Goal: Find specific page/section: Find specific page/section

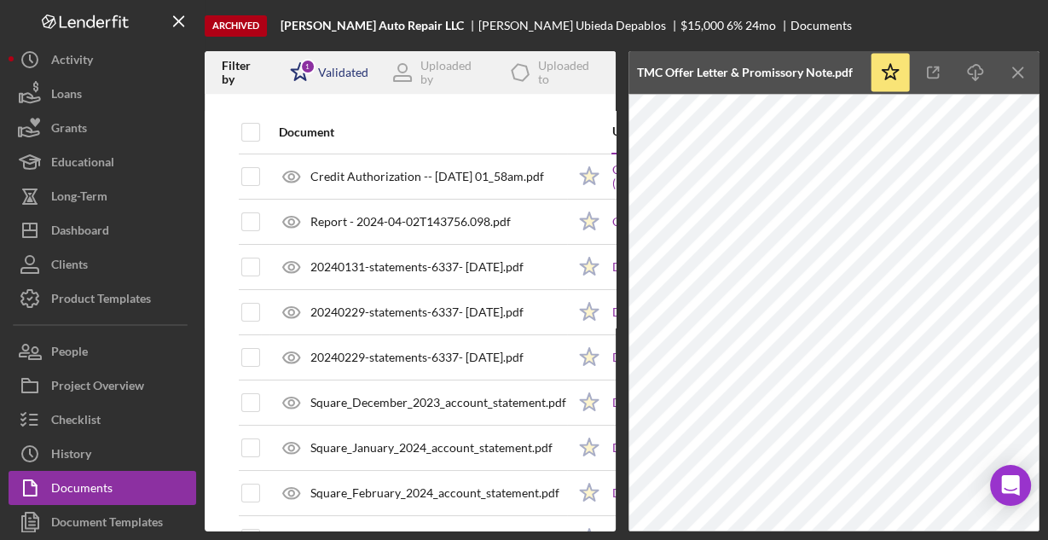
scroll to position [592, 0]
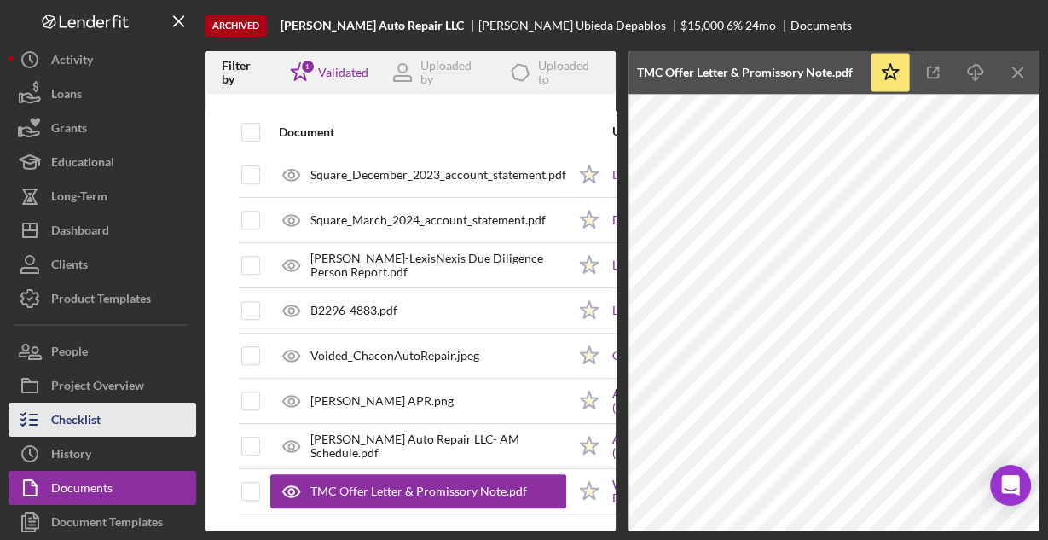
click at [107, 416] on button "Checklist" at bounding box center [103, 419] width 188 height 34
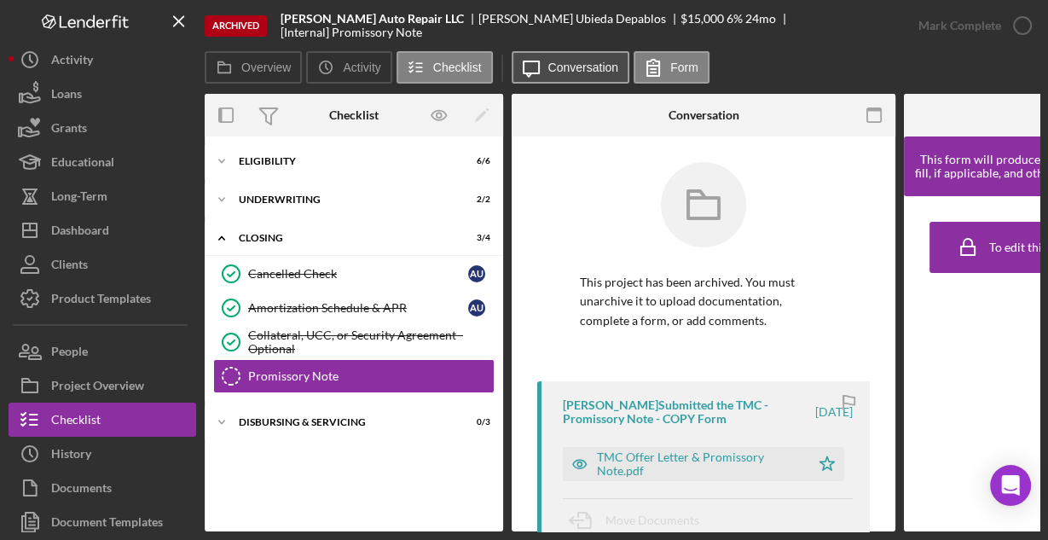
click at [552, 66] on label "Conversation" at bounding box center [583, 68] width 71 height 14
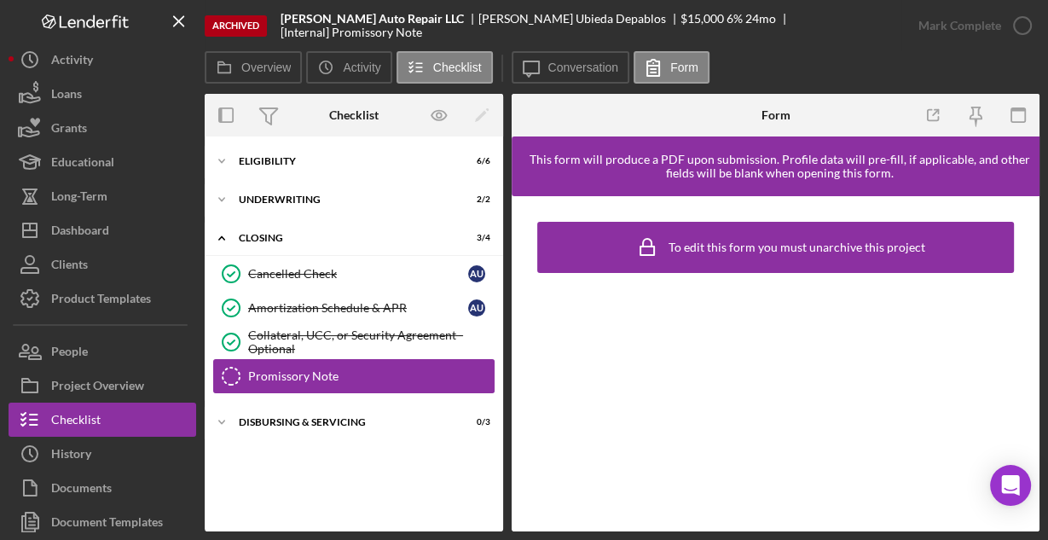
click at [263, 371] on div "Promissory Note" at bounding box center [371, 376] width 246 height 14
click at [232, 373] on icon "Promissory Note" at bounding box center [231, 376] width 43 height 43
click at [221, 418] on icon "Icon/Expander" at bounding box center [222, 422] width 34 height 34
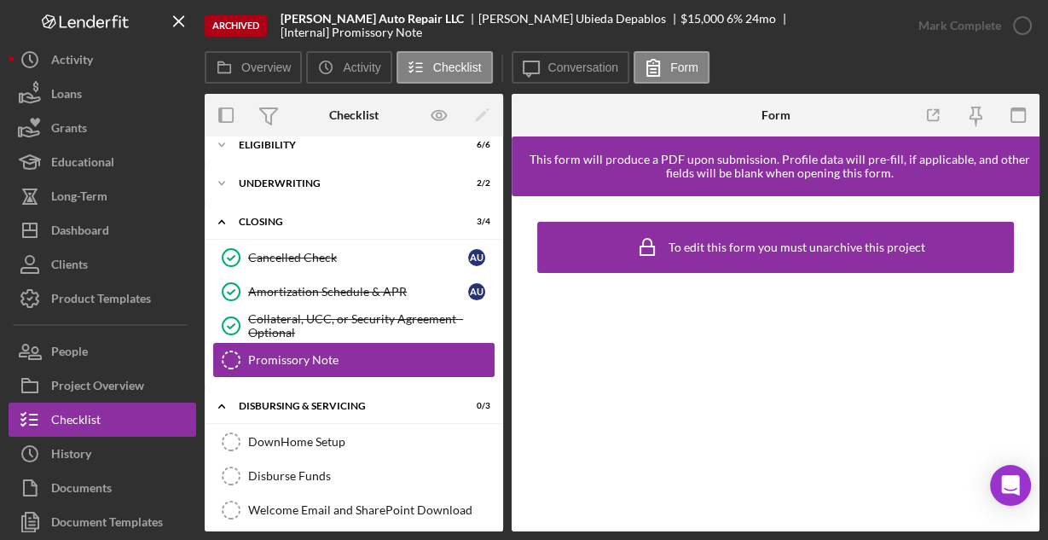
scroll to position [24, 0]
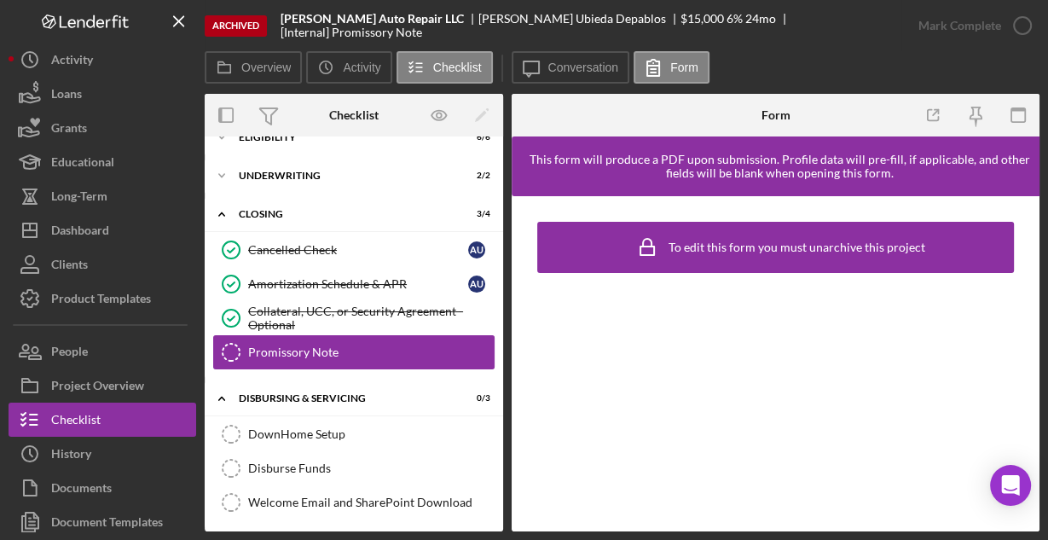
click at [281, 354] on div "Promissory Note" at bounding box center [371, 352] width 246 height 14
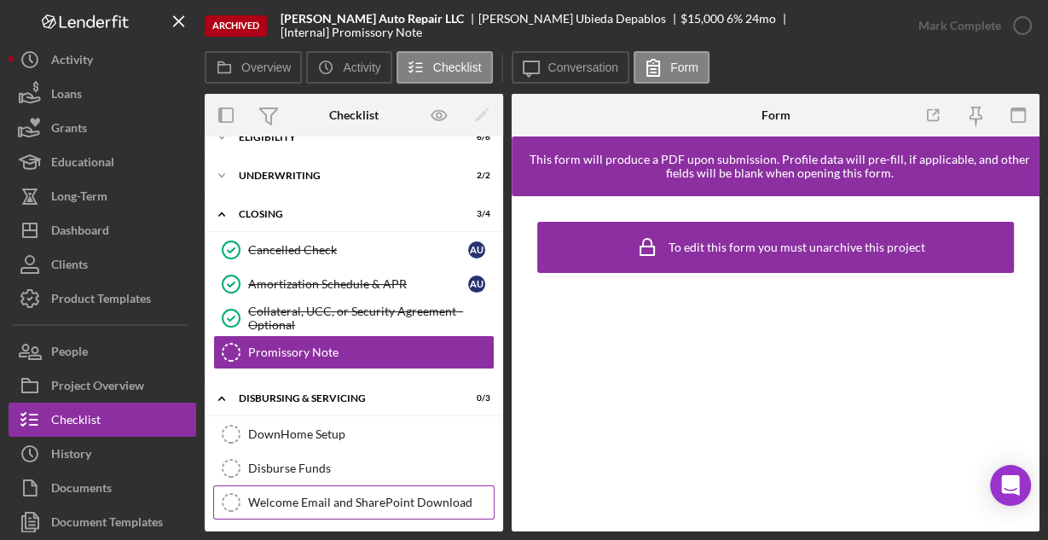
click at [315, 496] on div "Welcome Email and SharePoint Download" at bounding box center [371, 502] width 246 height 14
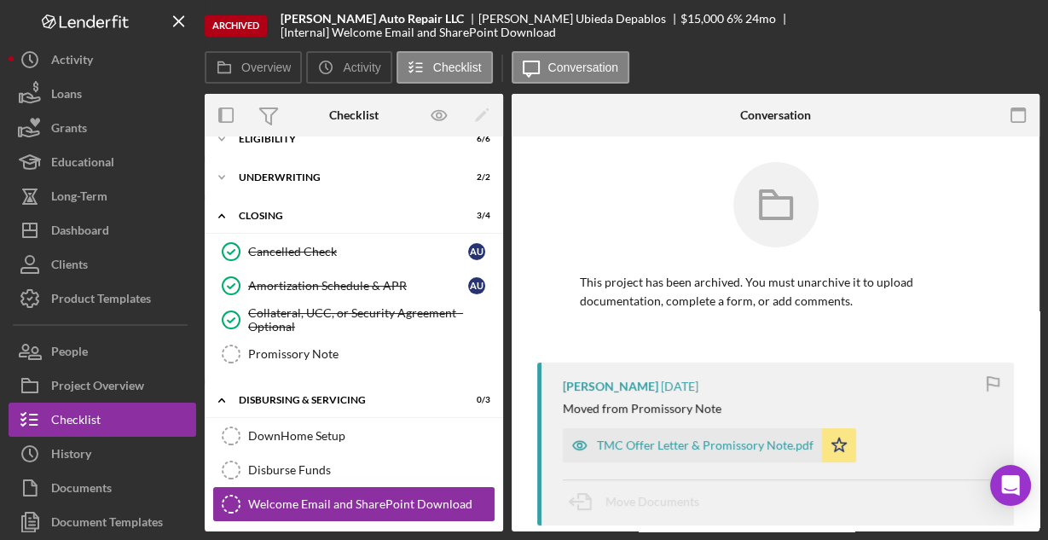
scroll to position [24, 0]
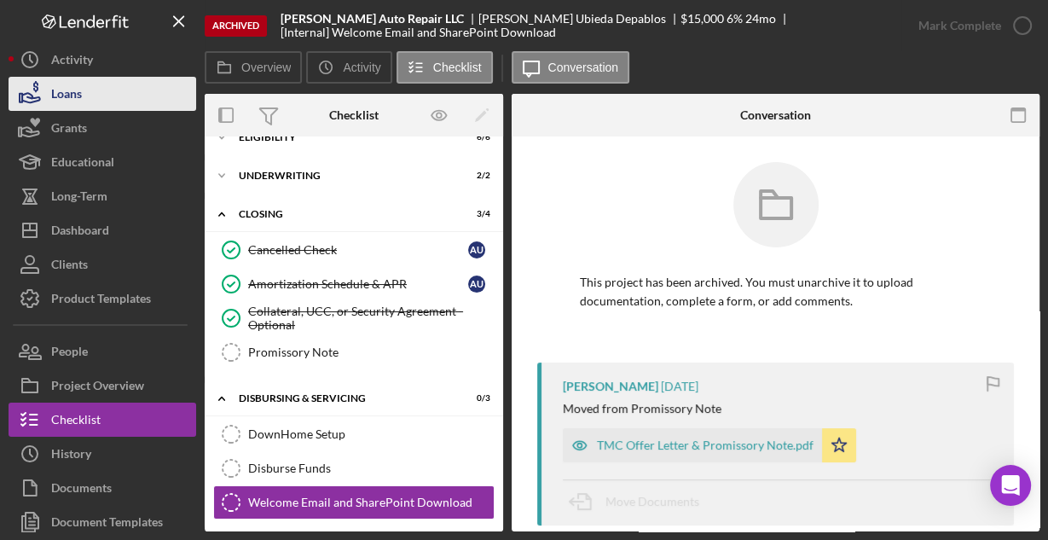
click at [100, 95] on button "Loans" at bounding box center [103, 94] width 188 height 34
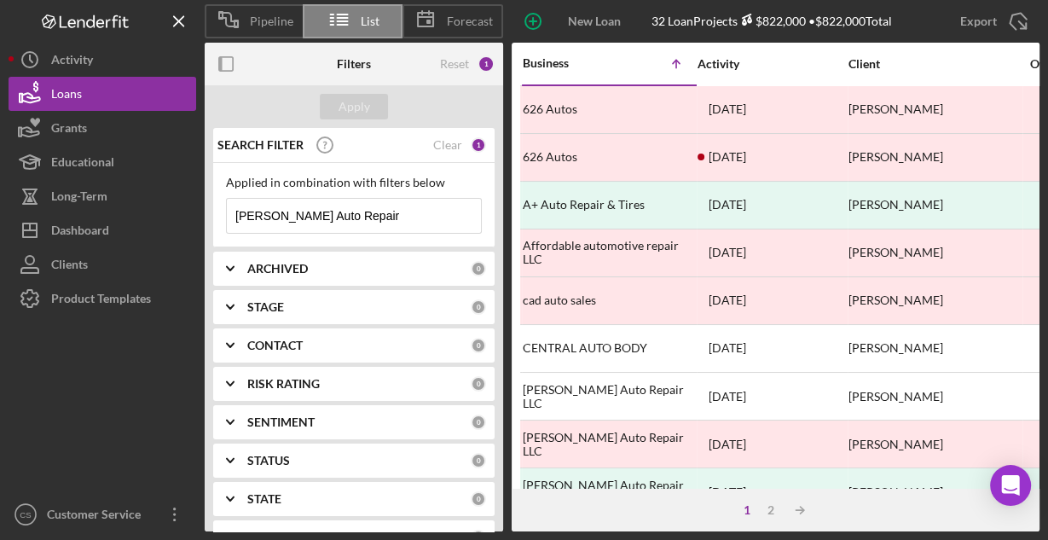
click at [359, 213] on input "[PERSON_NAME] Auto Repair" at bounding box center [354, 216] width 254 height 34
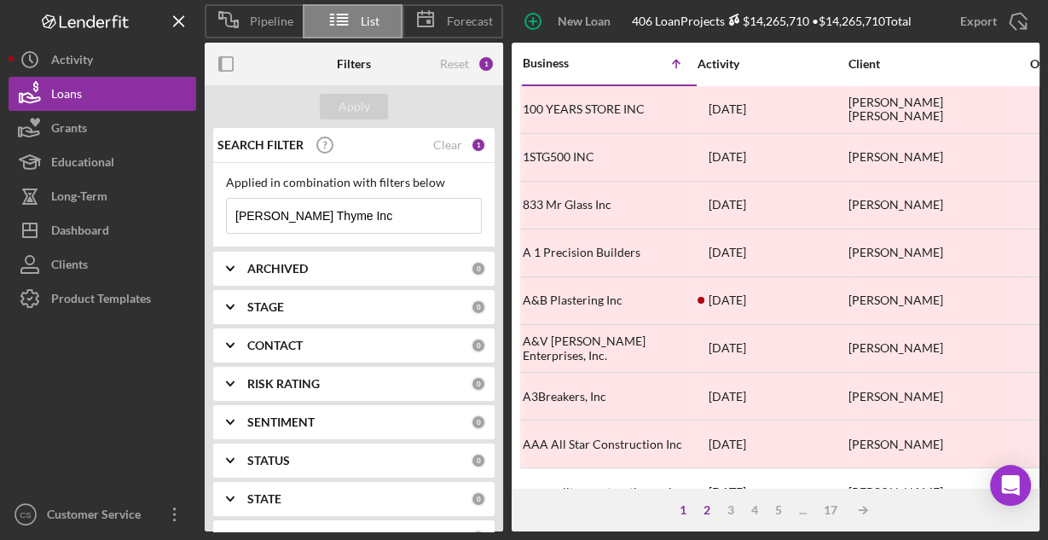
click at [705, 511] on div "2" at bounding box center [707, 510] width 24 height 14
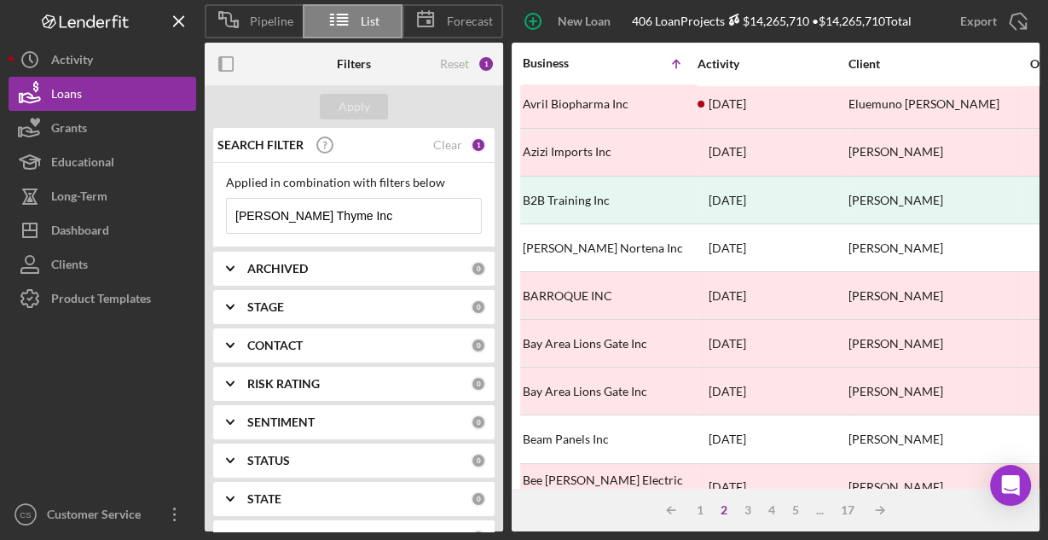
scroll to position [794, 0]
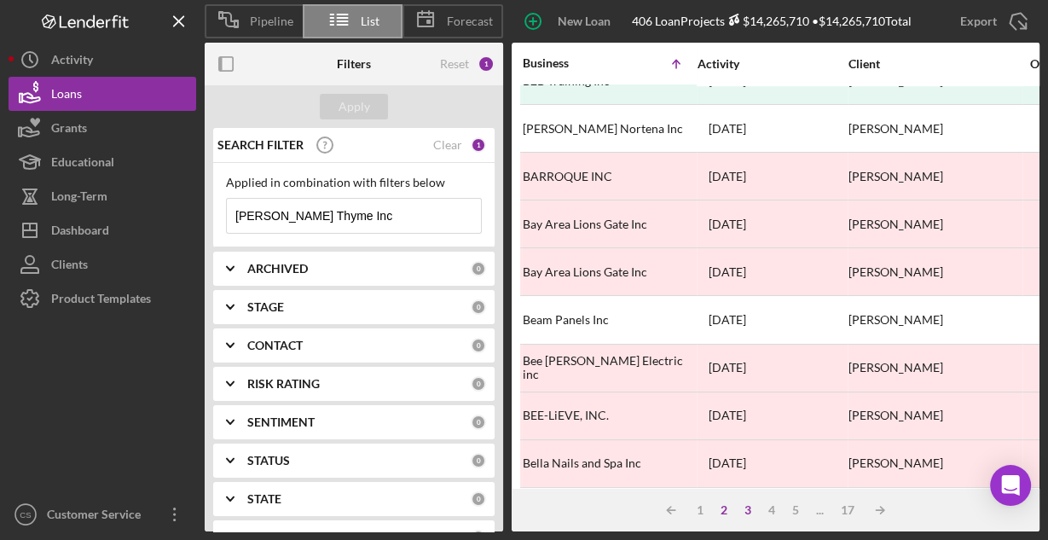
click at [748, 513] on div "3" at bounding box center [748, 510] width 24 height 14
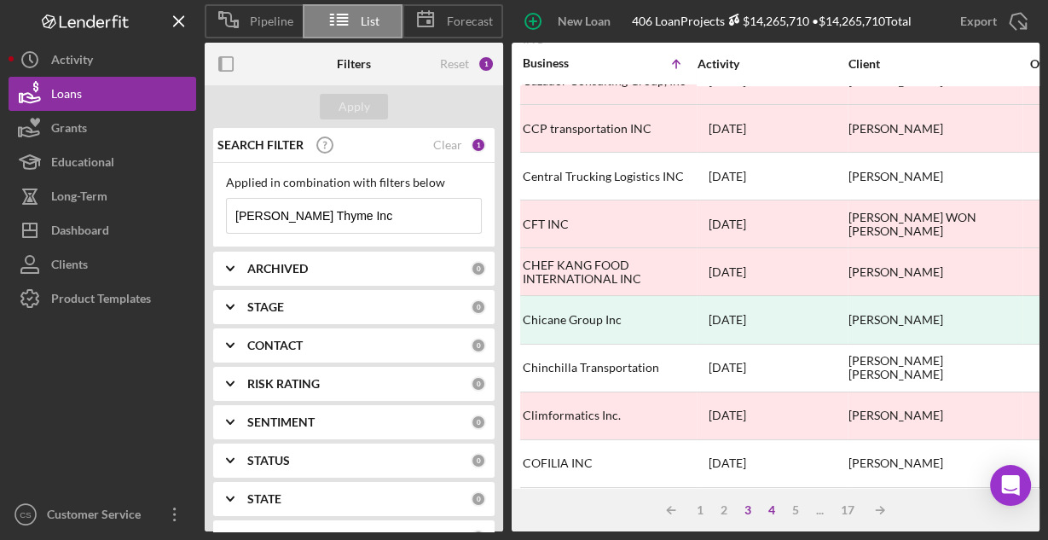
click at [776, 509] on div "4" at bounding box center [772, 510] width 24 height 14
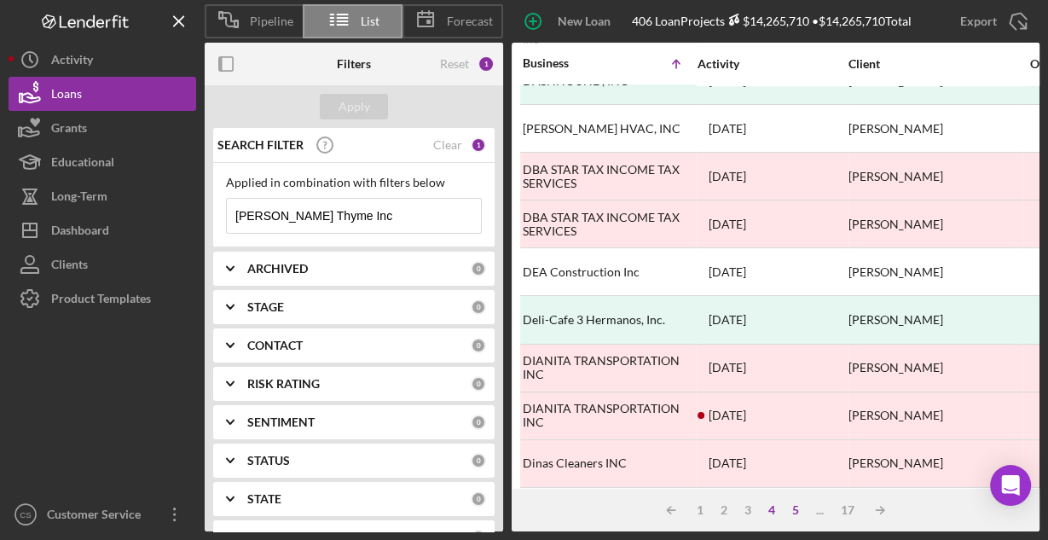
click at [794, 510] on div "5" at bounding box center [795, 510] width 24 height 14
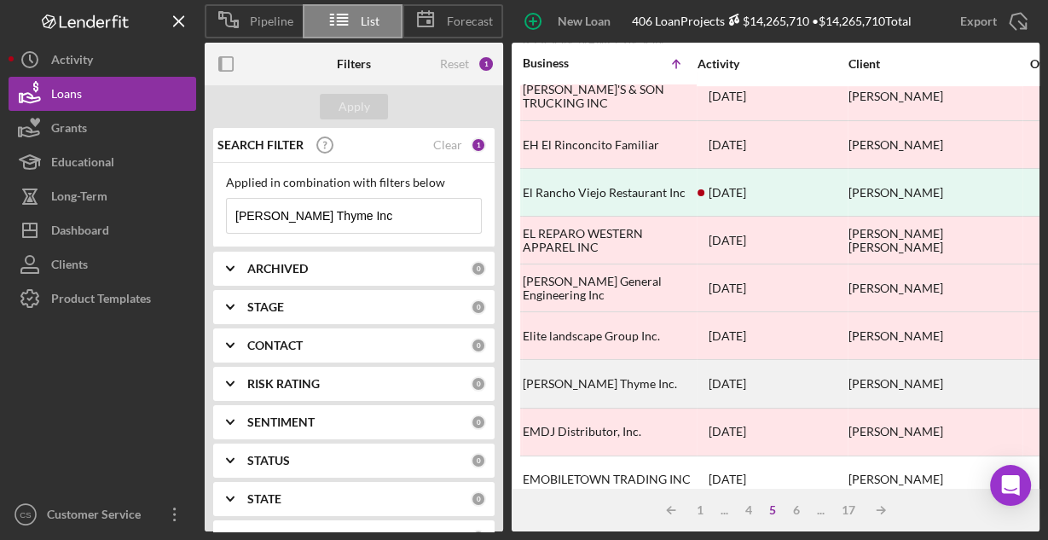
scroll to position [726, 0]
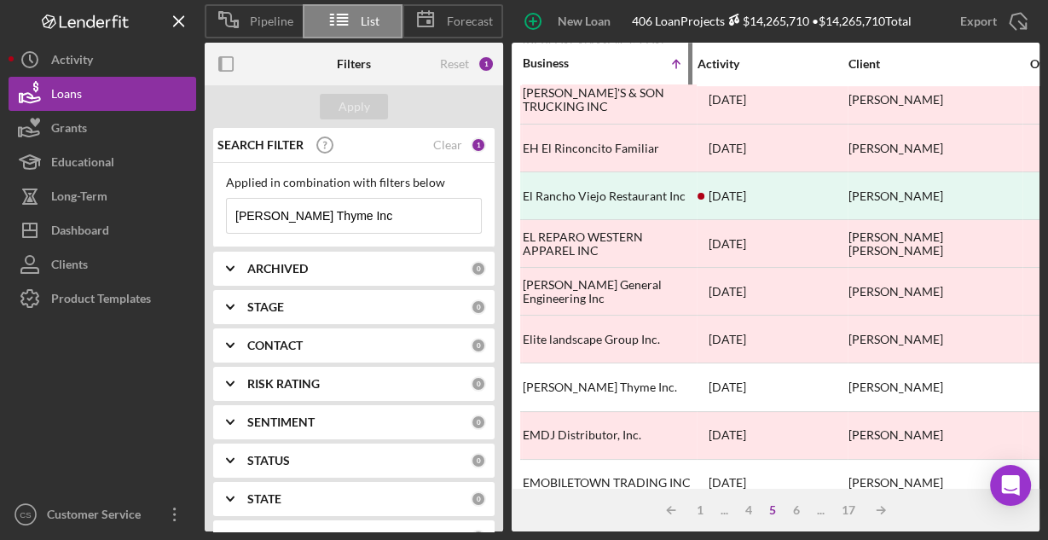
click at [676, 66] on line at bounding box center [676, 65] width 0 height 8
click at [569, 61] on div "Business" at bounding box center [565, 63] width 85 height 14
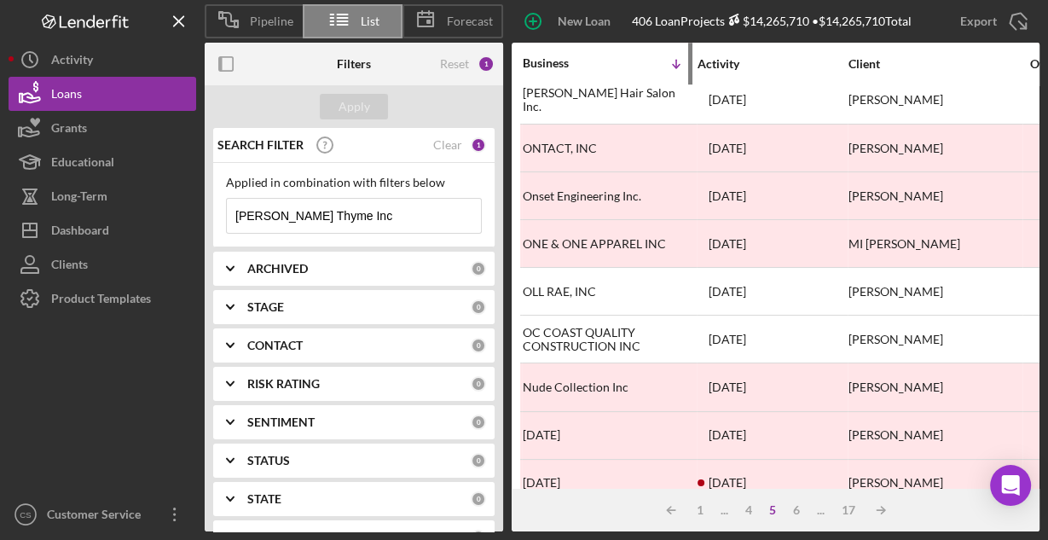
click at [569, 56] on div "Business" at bounding box center [565, 63] width 85 height 14
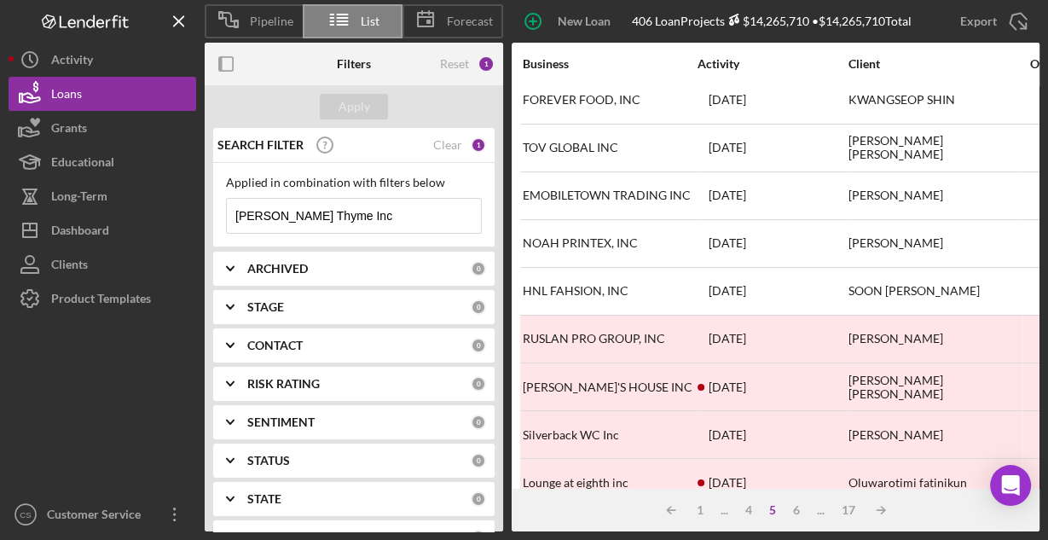
scroll to position [0, 0]
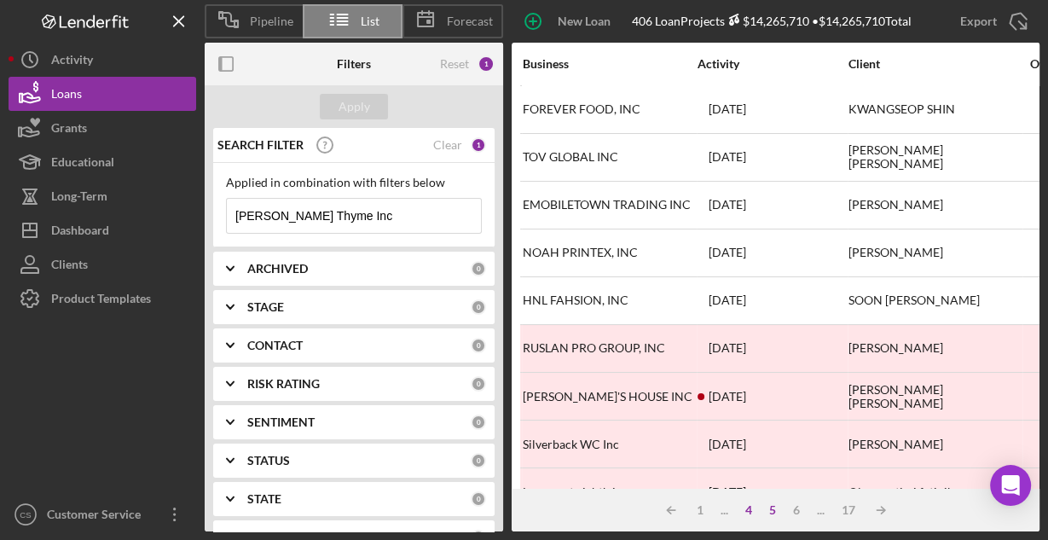
click at [746, 508] on div "4" at bounding box center [749, 510] width 24 height 14
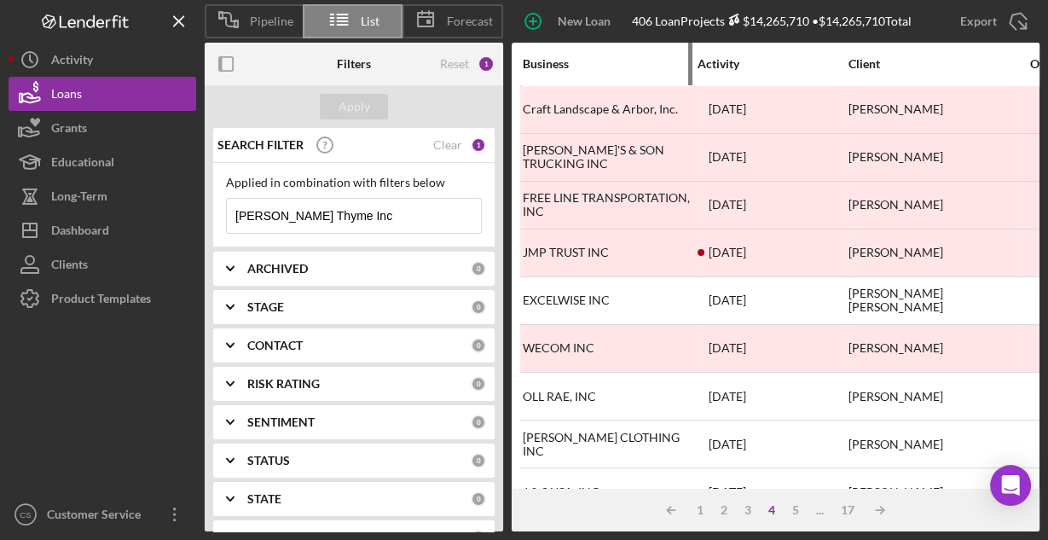
click at [560, 66] on div "Business" at bounding box center [608, 64] width 170 height 14
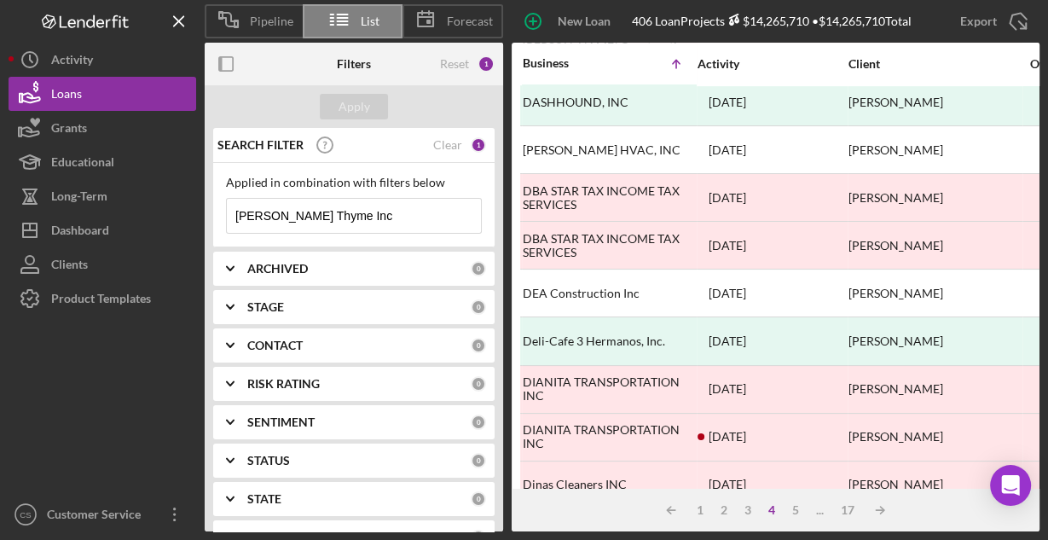
scroll to position [794, 0]
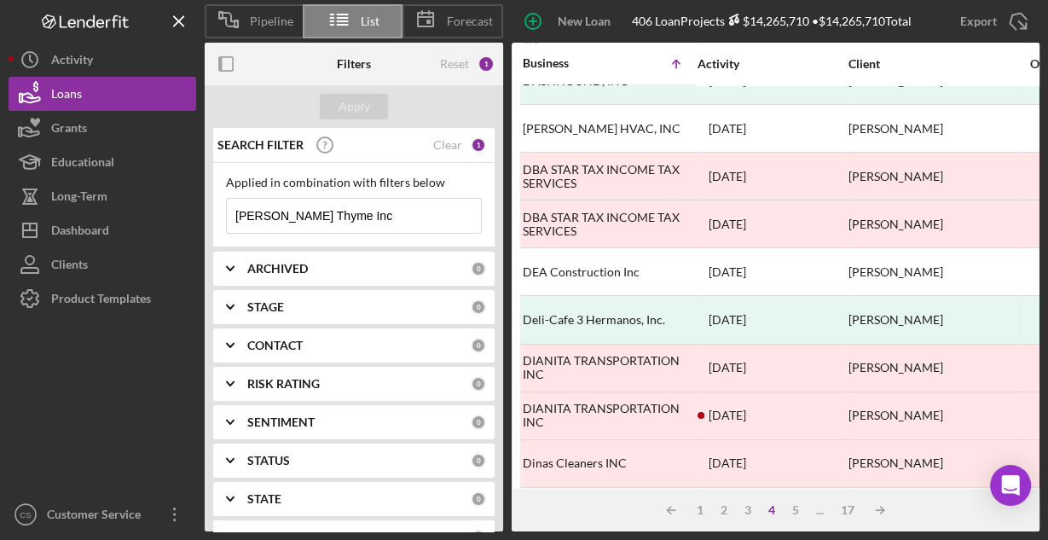
click at [802, 517] on div "Icon/Table Sort Arrow 1 2 3 4 5 ... 17 Icon/Table Sort Arrow" at bounding box center [775, 509] width 528 height 43
click at [797, 511] on div "5" at bounding box center [795, 510] width 24 height 14
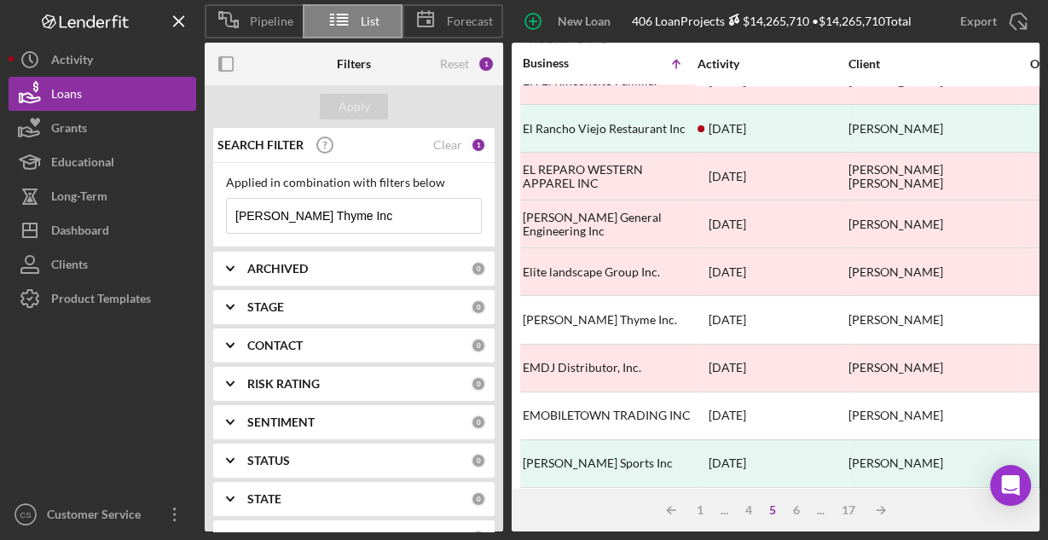
click at [350, 219] on input "[PERSON_NAME] Thyme Inc" at bounding box center [354, 216] width 254 height 34
click at [361, 209] on input "[PERSON_NAME] Thyme Inc" at bounding box center [354, 216] width 254 height 34
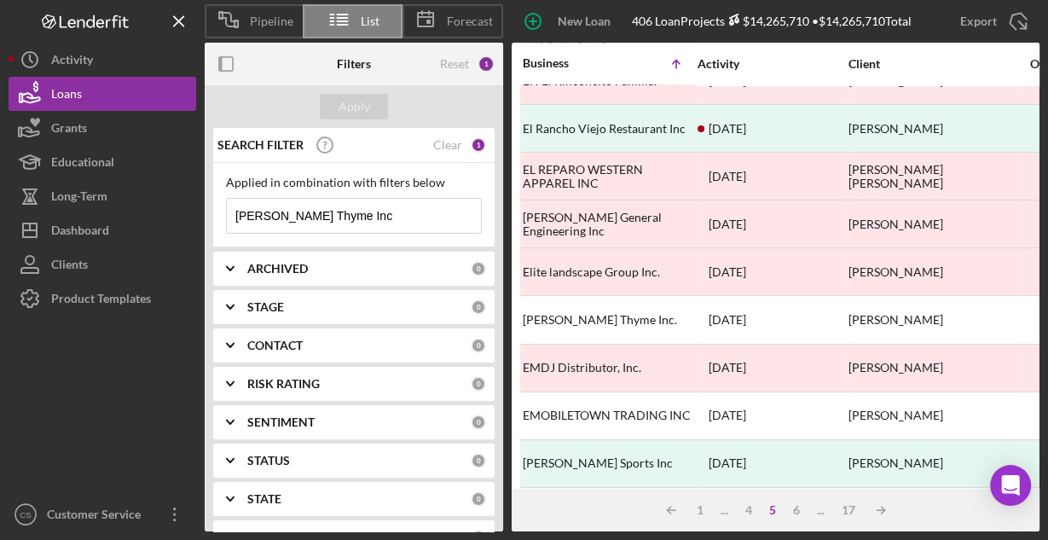
click at [361, 208] on input "[PERSON_NAME] Thyme Inc" at bounding box center [354, 216] width 254 height 34
click at [411, 215] on input "[PERSON_NAME]" at bounding box center [354, 216] width 254 height 34
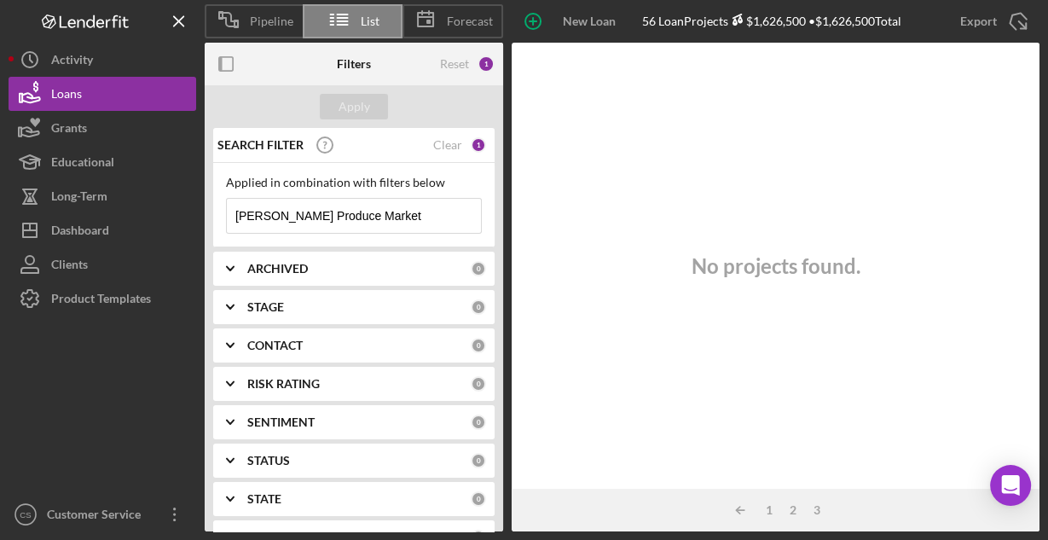
click at [386, 210] on input "[PERSON_NAME] Produce Market" at bounding box center [354, 216] width 254 height 34
drag, startPoint x: 366, startPoint y: 213, endPoint x: 236, endPoint y: 228, distance: 130.5
click at [236, 228] on input "[PERSON_NAME] Produce" at bounding box center [354, 216] width 254 height 34
drag, startPoint x: 300, startPoint y: 210, endPoint x: 228, endPoint y: 222, distance: 73.4
click at [228, 222] on input "[PERSON_NAME]" at bounding box center [354, 216] width 254 height 34
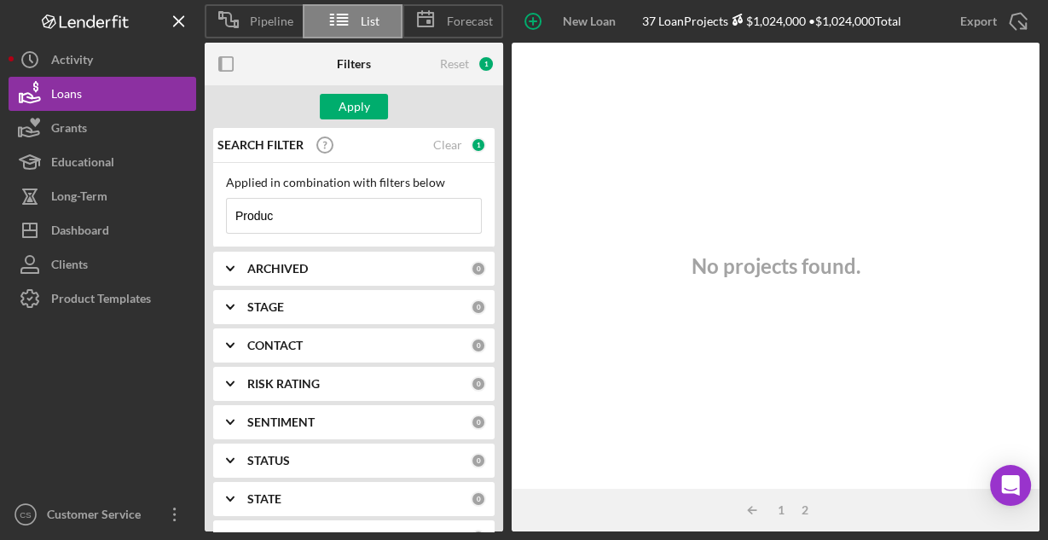
type input "Produce"
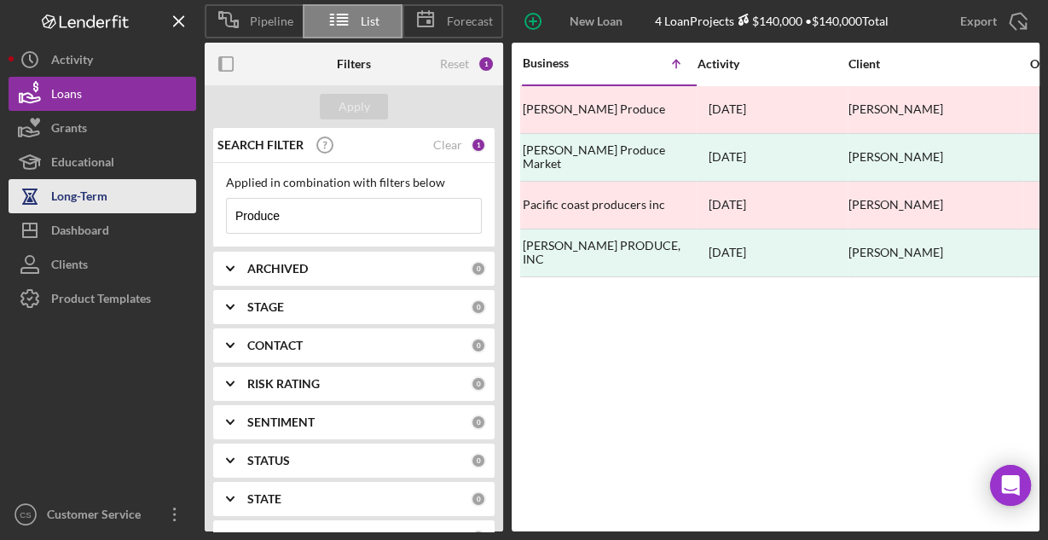
drag, startPoint x: 314, startPoint y: 205, endPoint x: 166, endPoint y: 202, distance: 147.5
click at [166, 202] on div "Pipeline List Forecast New Loan Project 4 Loan Projects $140,000 • $140,000 Tot…" at bounding box center [524, 265] width 1031 height 531
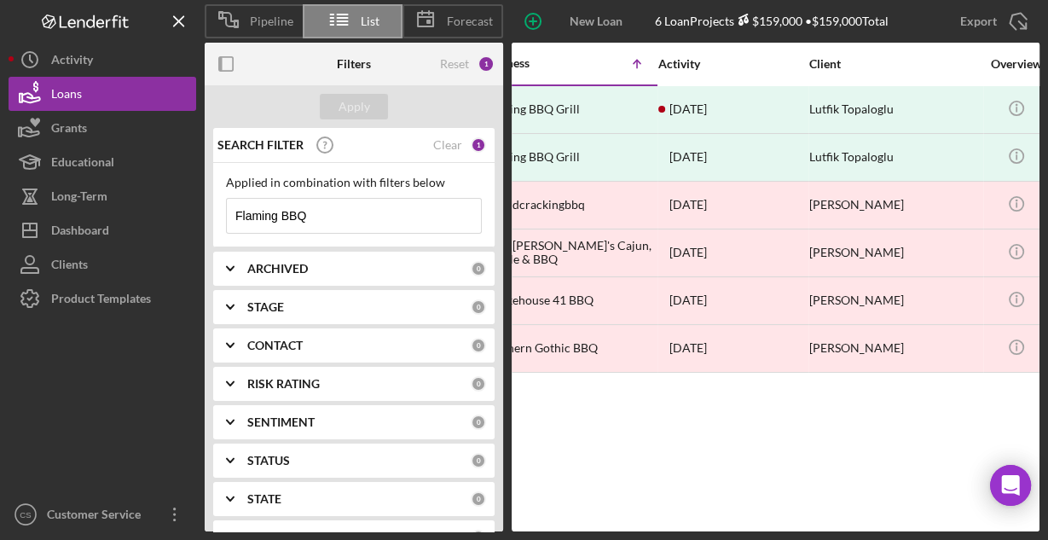
scroll to position [0, 57]
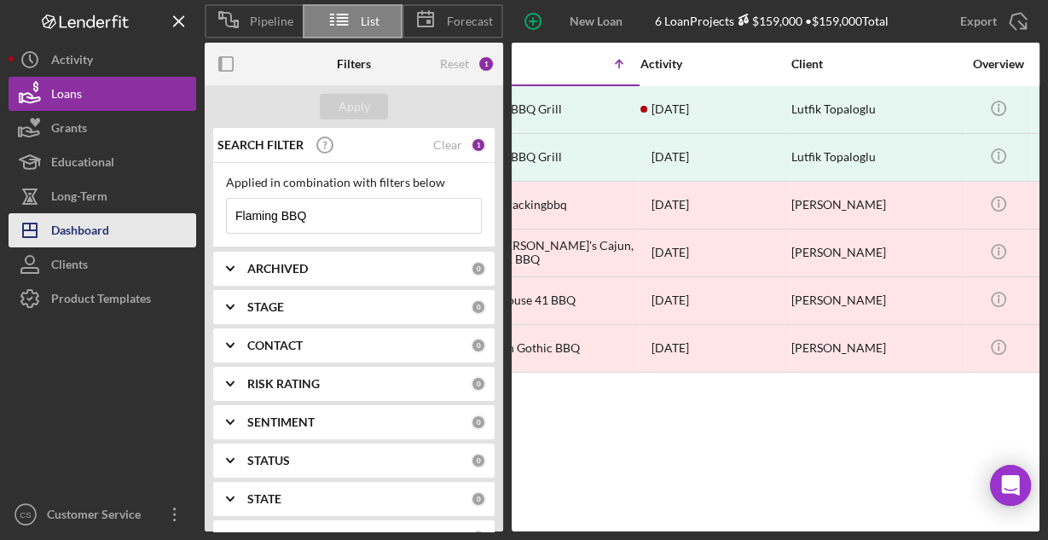
drag, startPoint x: 357, startPoint y: 217, endPoint x: 177, endPoint y: 219, distance: 179.9
click at [177, 219] on div "Pipeline List Forecast New Loan Project 6 Loan Projects $159,000 • $159,000 Tot…" at bounding box center [524, 265] width 1031 height 531
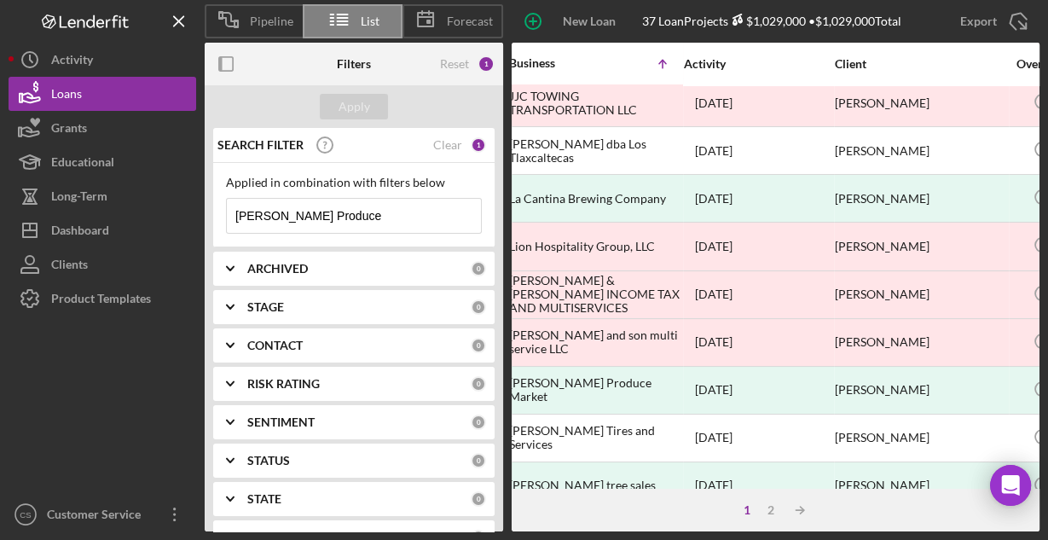
scroll to position [341, 0]
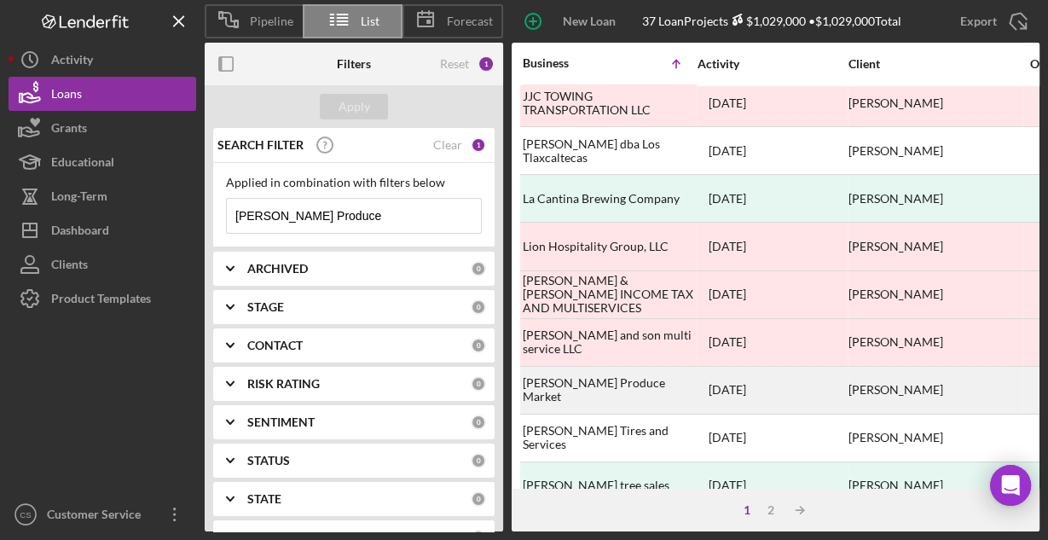
type input "[PERSON_NAME] Produce"
click at [602, 385] on div "[PERSON_NAME] Produce Market" at bounding box center [608, 389] width 170 height 45
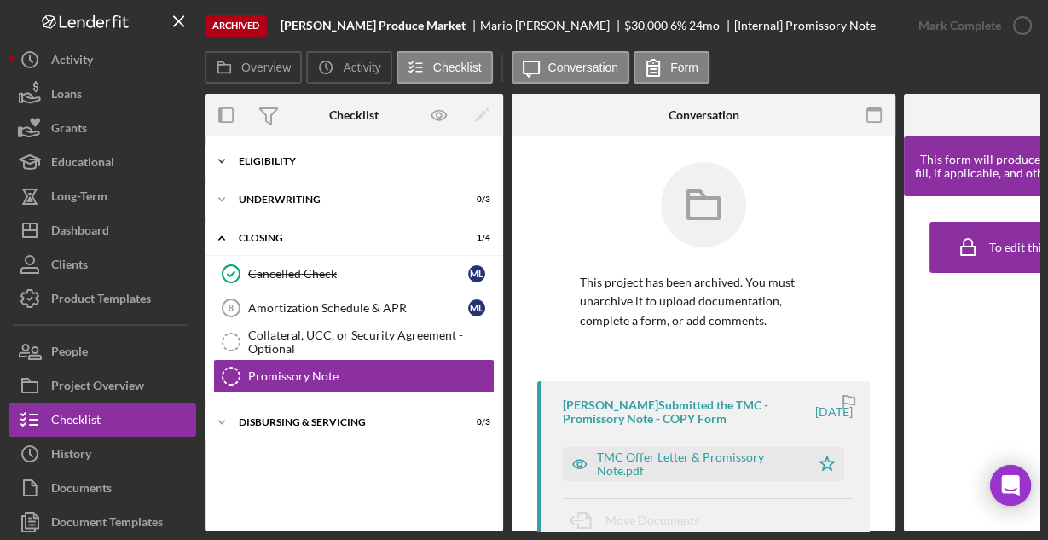
click at [268, 166] on div "Icon/Expander Eligibility 6 / 6" at bounding box center [354, 161] width 298 height 34
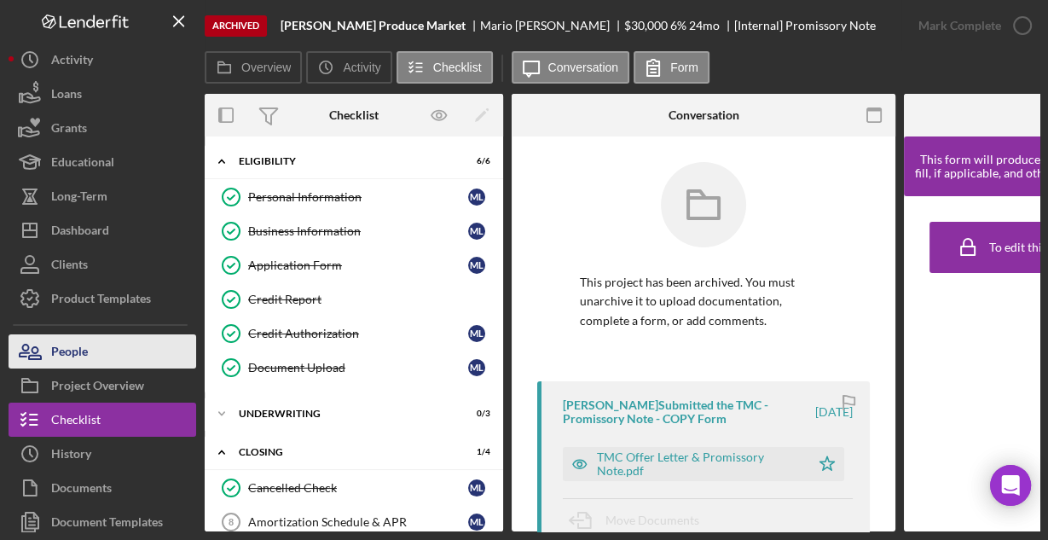
scroll to position [42, 0]
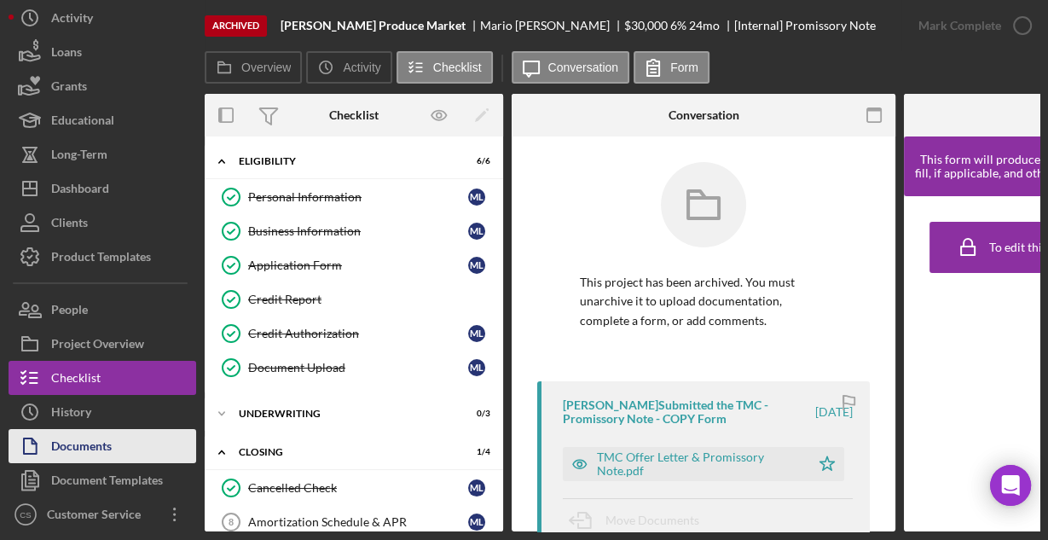
click at [94, 437] on div "Documents" at bounding box center [81, 448] width 61 height 38
